Goal: Task Accomplishment & Management: Manage account settings

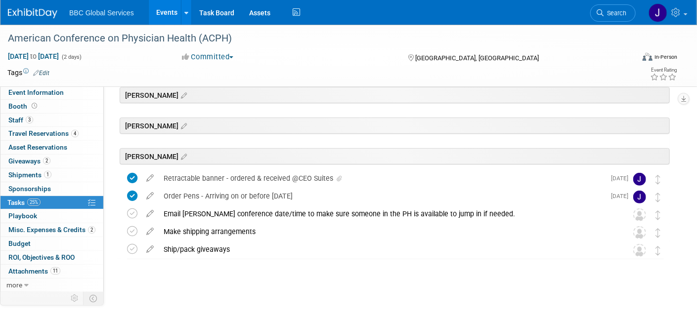
click at [80, 18] on ul "BBC Global Services Events Add Event Bulk Upload Events Shareable Event Boards …" at bounding box center [185, 12] width 233 height 25
click at [82, 15] on span "BBC Global Services" at bounding box center [101, 13] width 65 height 8
click at [34, 19] on div "BBC Global Services Events Add Event Bulk Upload Events Shareable Event Boards …" at bounding box center [342, 12] width 669 height 25
click at [35, 15] on img at bounding box center [32, 13] width 49 height 10
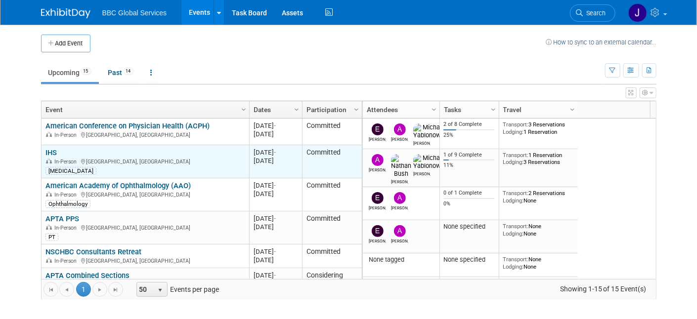
click at [53, 152] on link "IHS" at bounding box center [50, 152] width 11 height 9
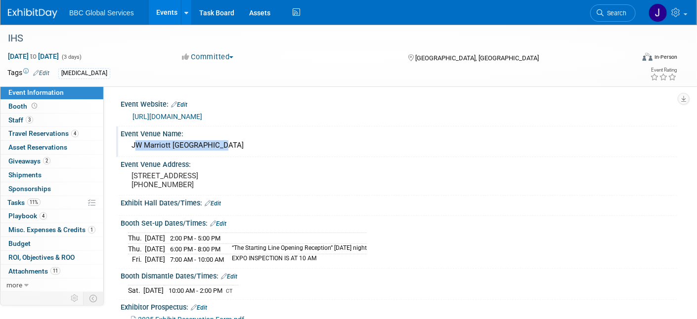
drag, startPoint x: 131, startPoint y: 147, endPoint x: 216, endPoint y: 148, distance: 84.5
click at [216, 148] on div "JW Marriott Indianapolis" at bounding box center [399, 145] width 542 height 15
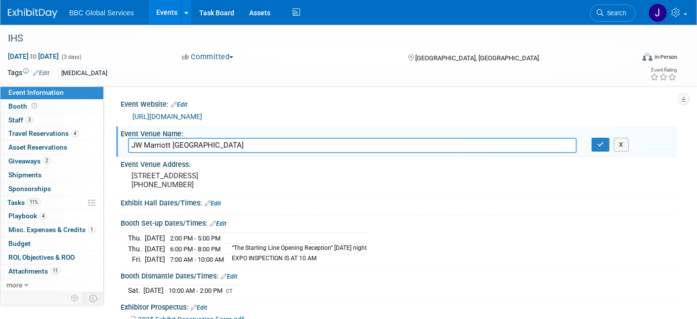
drag, startPoint x: 215, startPoint y: 146, endPoint x: 127, endPoint y: 143, distance: 88.0
click at [128, 143] on input "JW Marriott Indianapolis" at bounding box center [352, 145] width 449 height 15
click at [283, 174] on pre "[STREET_ADDRESS] [PHONE_NUMBER]" at bounding box center [236, 181] width 210 height 18
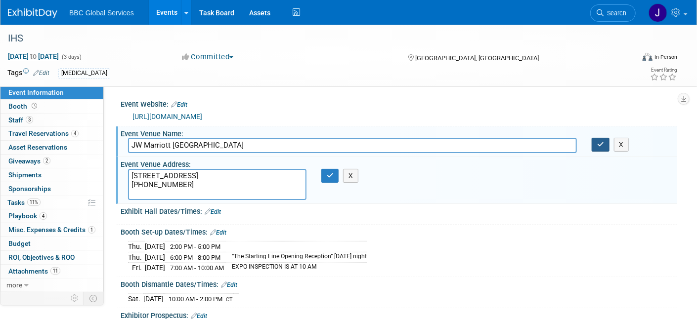
click at [593, 145] on button "button" at bounding box center [601, 145] width 18 height 14
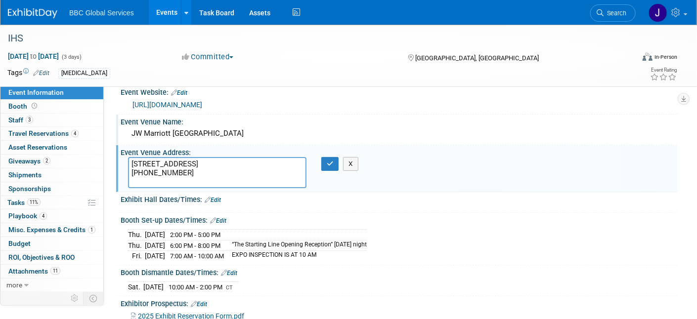
scroll to position [4, 0]
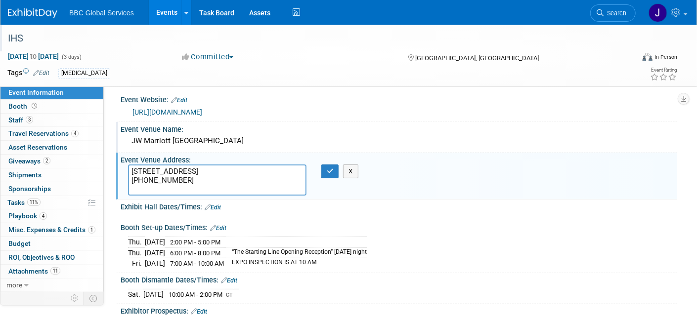
click at [15, 40] on div "IHS" at bounding box center [312, 39] width 616 height 18
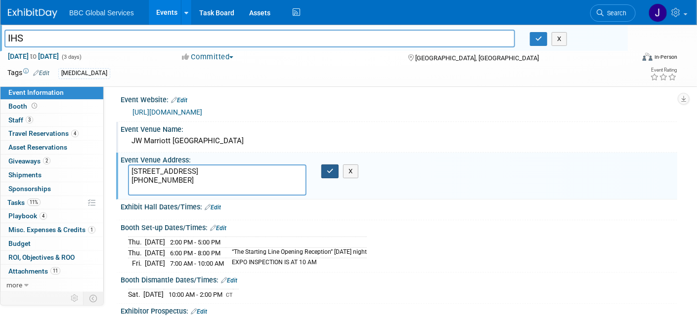
click at [327, 171] on icon "button" at bounding box center [330, 171] width 7 height 6
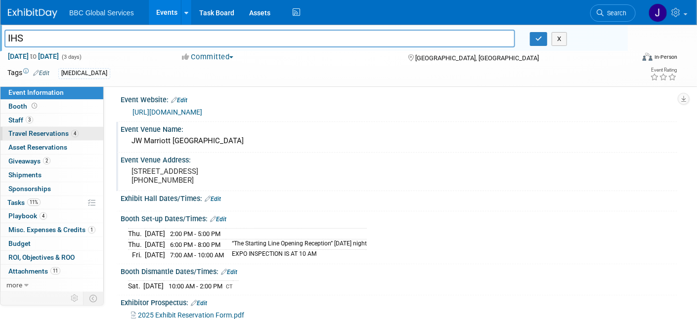
click at [44, 132] on span "Travel Reservations 4" at bounding box center [43, 134] width 70 height 8
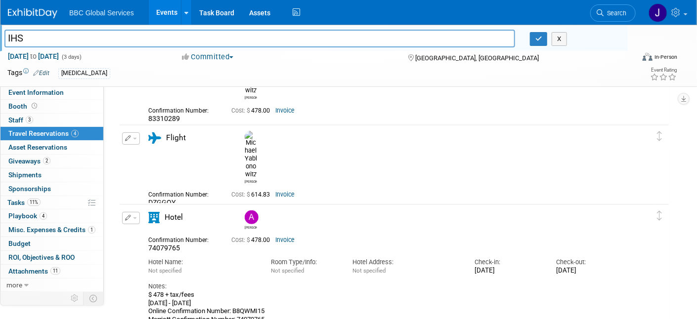
scroll to position [94, 0]
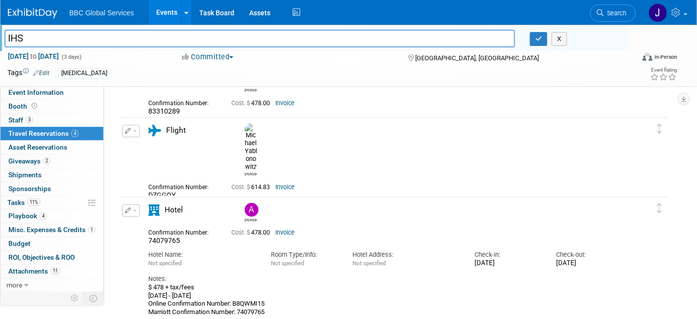
click at [282, 184] on link "Invoice" at bounding box center [284, 187] width 19 height 7
click at [19, 122] on span "Staff 3" at bounding box center [20, 120] width 25 height 8
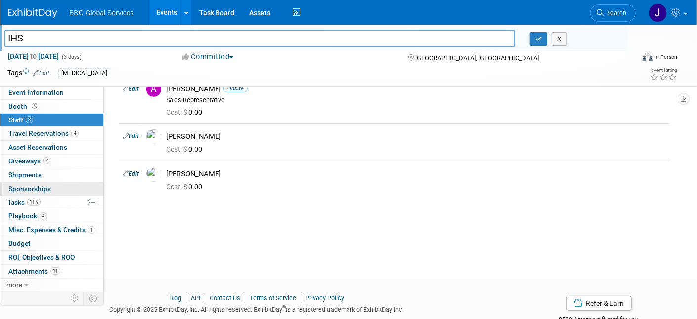
scroll to position [0, 0]
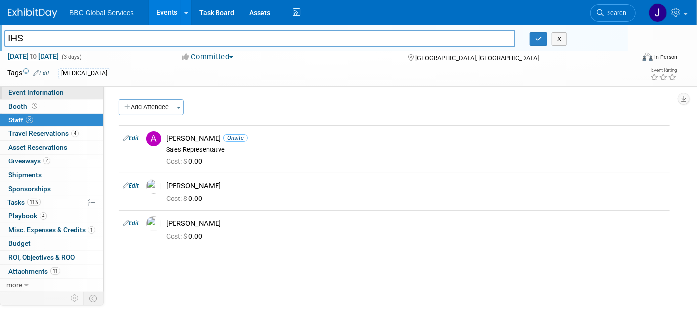
click at [26, 89] on span "Event Information" at bounding box center [35, 92] width 55 height 8
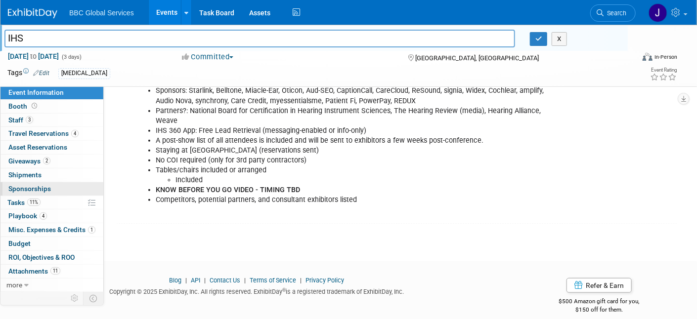
scroll to position [308, 0]
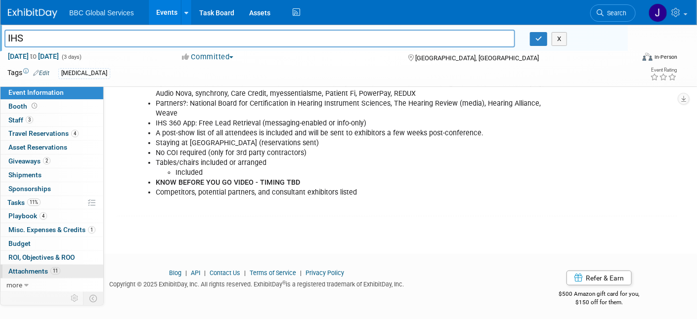
click at [28, 270] on span "Attachments 11" at bounding box center [34, 271] width 52 height 8
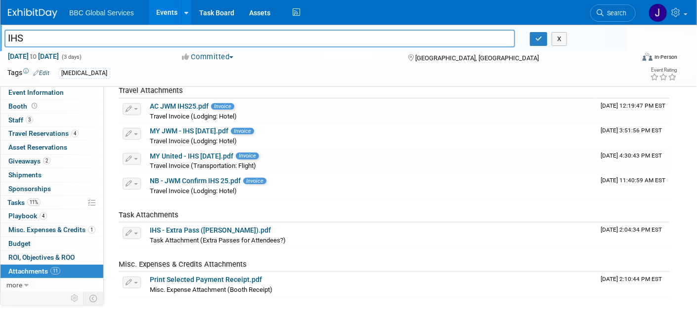
scroll to position [222, 0]
click at [16, 123] on span "Staff 3" at bounding box center [20, 120] width 25 height 8
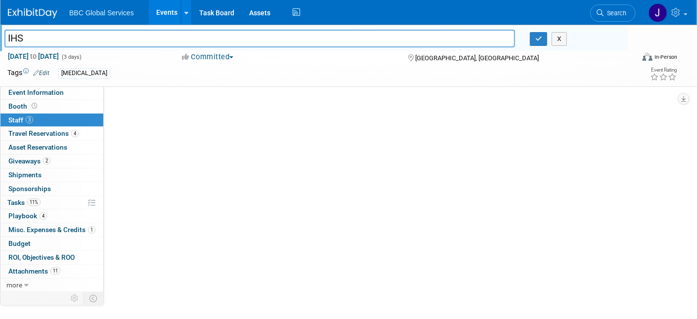
scroll to position [0, 0]
